Goal: Transaction & Acquisition: Purchase product/service

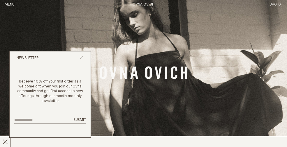
click at [80, 58] on icon "Close popup" at bounding box center [82, 58] width 4 height 4
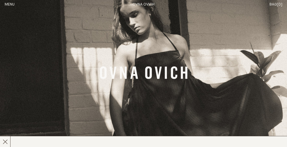
click at [11, 4] on button "Menu" at bounding box center [10, 4] width 10 height 5
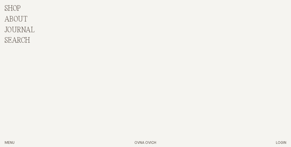
click at [12, 7] on p "Shop" at bounding box center [13, 9] width 16 height 8
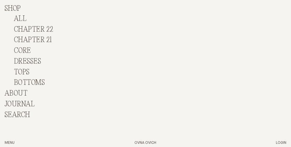
click at [27, 59] on link "DRESSES" at bounding box center [27, 62] width 27 height 8
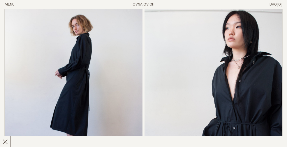
scroll to position [1735, 0]
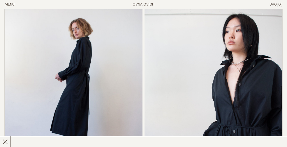
click at [87, 57] on img "Shirt Dress" at bounding box center [74, 93] width 138 height 208
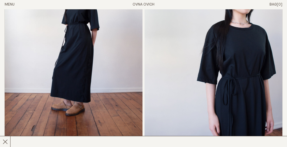
scroll to position [2321, 0]
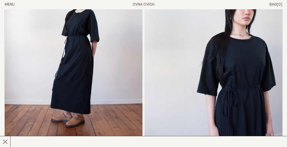
click at [107, 71] on img "Tee Dress" at bounding box center [74, 49] width 138 height 208
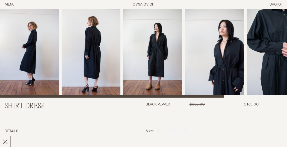
click at [158, 65] on img "3 / 6" at bounding box center [152, 53] width 59 height 88
click at [102, 70] on img "2 / 6" at bounding box center [91, 53] width 59 height 88
click at [236, 65] on img "4 / 6" at bounding box center [214, 53] width 59 height 88
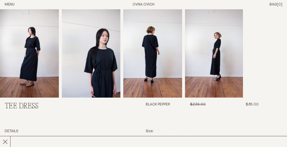
click at [161, 78] on img "3 / 4" at bounding box center [152, 53] width 59 height 88
click at [221, 64] on img "4 / 4" at bounding box center [214, 53] width 58 height 88
